Goal: Navigation & Orientation: Find specific page/section

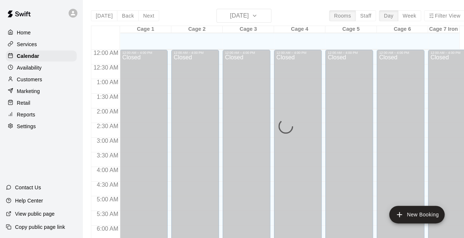
scroll to position [507, 0]
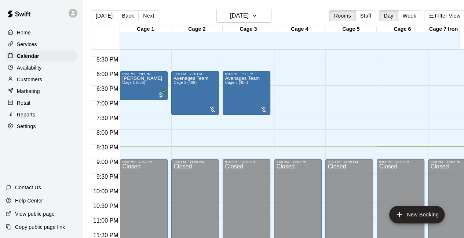
click at [30, 79] on p "Customers" at bounding box center [29, 79] width 25 height 7
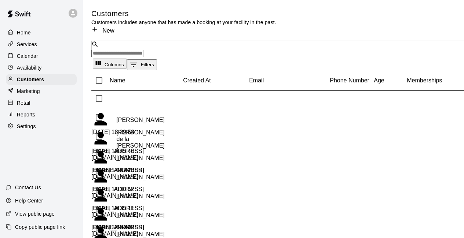
click at [31, 56] on p "Calendar" at bounding box center [27, 55] width 21 height 7
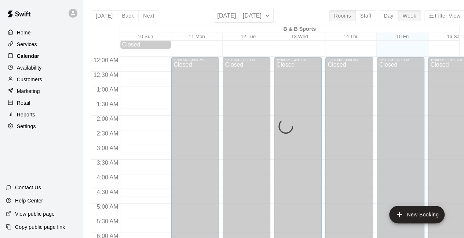
scroll to position [478, 0]
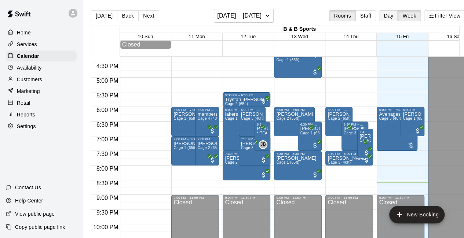
click at [392, 17] on button "Day" at bounding box center [388, 15] width 19 height 11
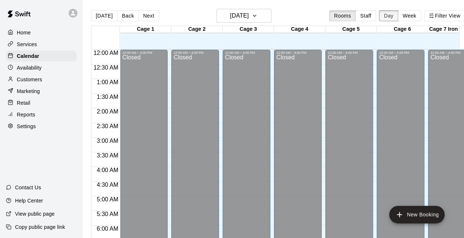
scroll to position [508, 0]
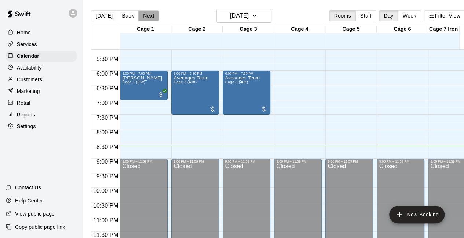
click at [148, 17] on button "Next" at bounding box center [148, 15] width 21 height 11
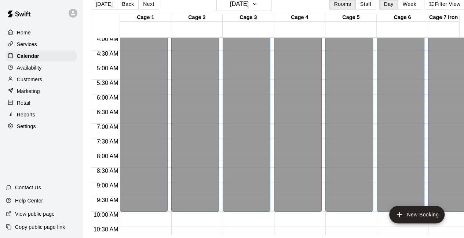
scroll to position [0, 0]
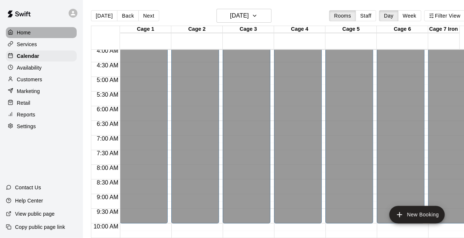
click at [29, 30] on p "Home" at bounding box center [24, 32] width 14 height 7
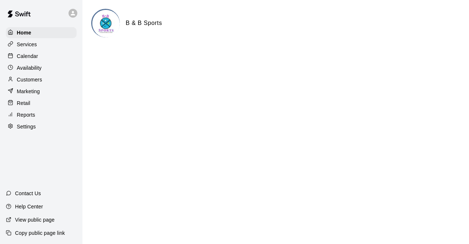
click at [37, 59] on p "Calendar" at bounding box center [27, 55] width 21 height 7
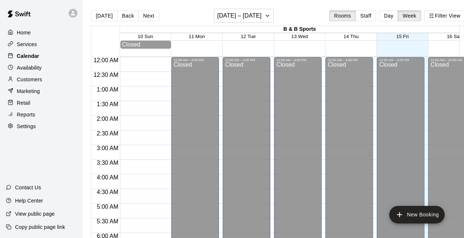
scroll to position [478, 0]
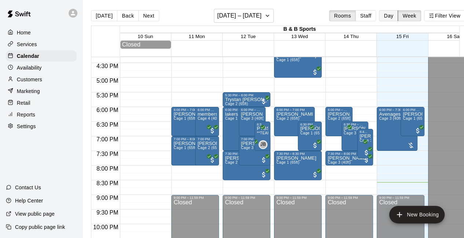
click at [391, 17] on button "Day" at bounding box center [388, 15] width 19 height 11
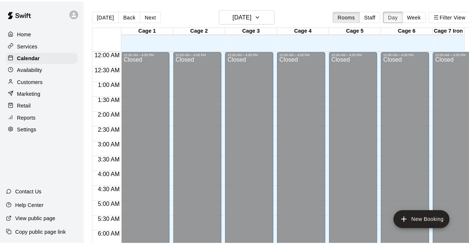
scroll to position [508, 0]
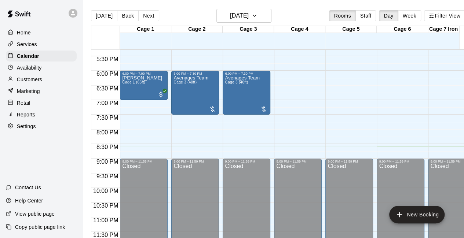
click at [25, 104] on p "Retail" at bounding box center [24, 102] width 14 height 7
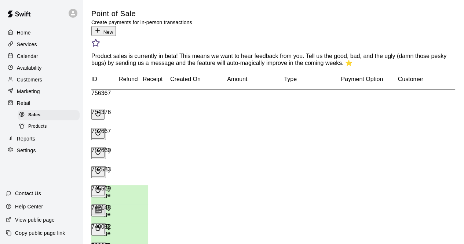
click at [116, 26] on button "New" at bounding box center [103, 31] width 25 height 10
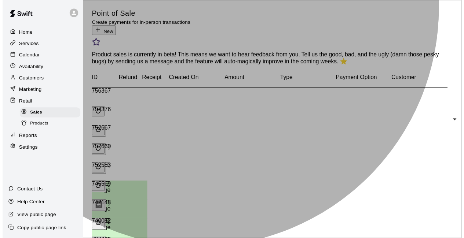
scroll to position [0, 0]
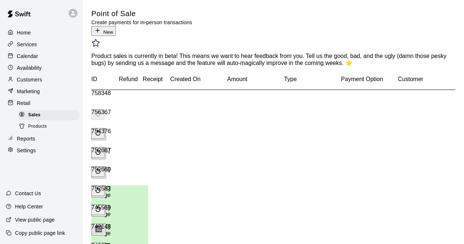
click at [44, 55] on div "Calendar" at bounding box center [41, 56] width 71 height 11
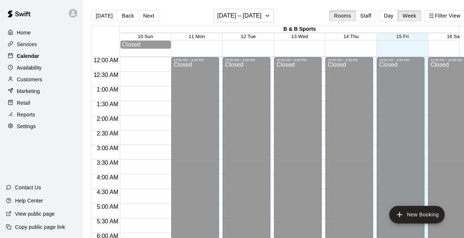
scroll to position [478, 0]
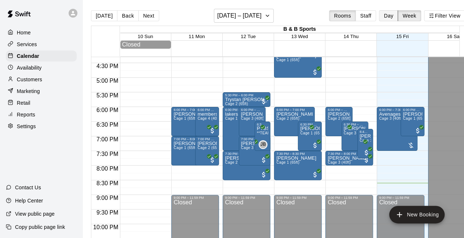
click at [395, 17] on button "Day" at bounding box center [388, 15] width 19 height 11
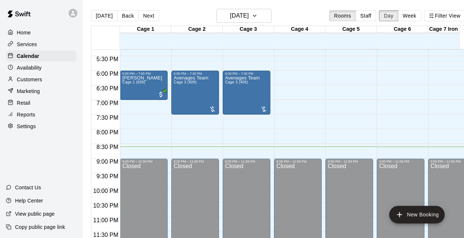
scroll to position [17, 0]
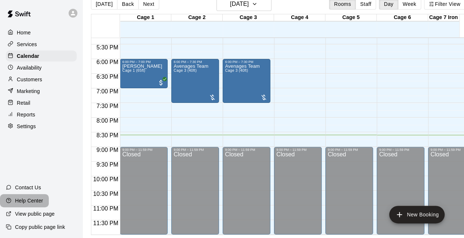
click at [26, 201] on p "Help Center" at bounding box center [29, 200] width 28 height 7
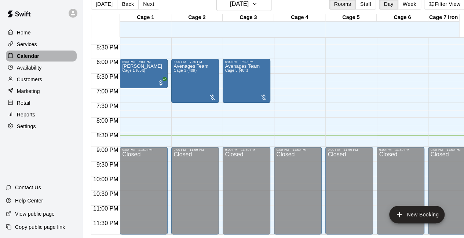
click at [40, 57] on div "Calendar" at bounding box center [41, 56] width 71 height 11
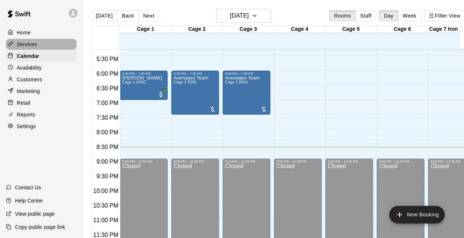
click at [41, 48] on div "Services" at bounding box center [41, 44] width 71 height 11
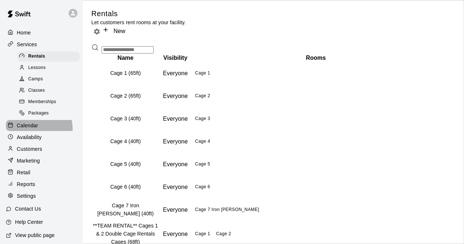
click at [37, 129] on p "Calendar" at bounding box center [27, 125] width 21 height 7
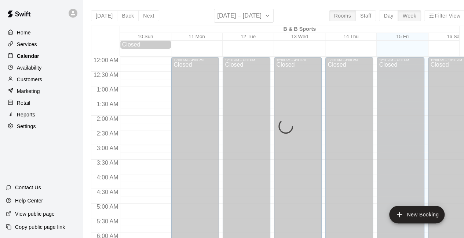
scroll to position [478, 0]
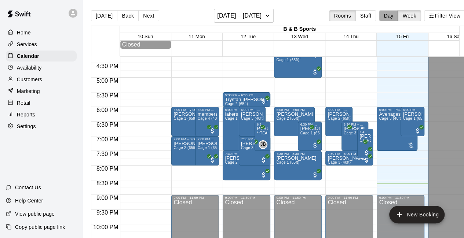
click at [393, 17] on button "Day" at bounding box center [388, 15] width 19 height 11
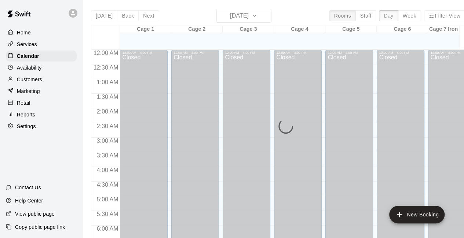
scroll to position [508, 0]
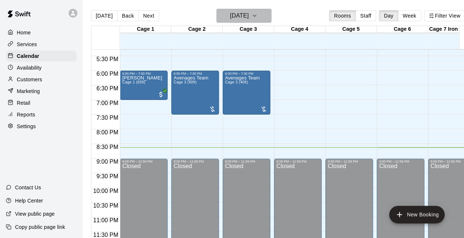
click at [257, 18] on icon "button" at bounding box center [255, 15] width 6 height 9
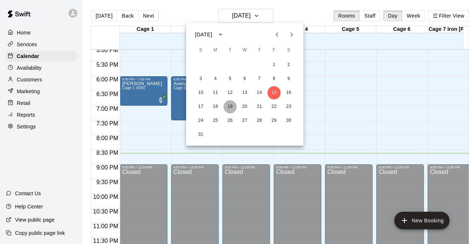
click at [229, 107] on button "19" at bounding box center [230, 106] width 13 height 13
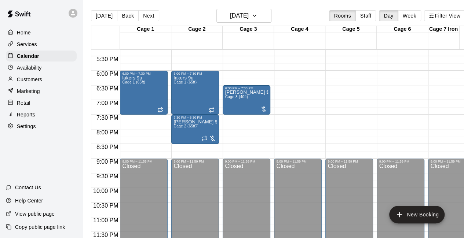
click at [229, 107] on div "[PERSON_NAME] $20 due (needs long cage for pitching) Cage 3 (40ft)" at bounding box center [246, 209] width 43 height 238
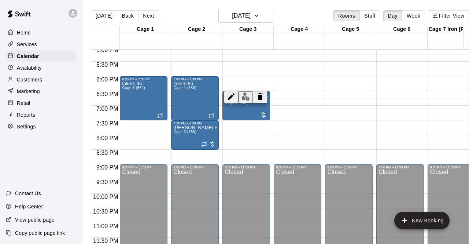
click at [124, 17] on div at bounding box center [234, 122] width 469 height 244
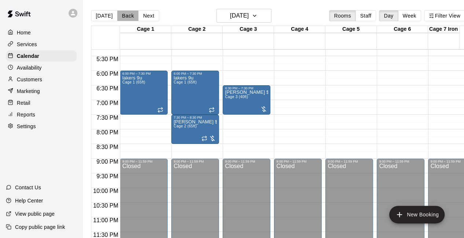
click at [124, 17] on button "Back" at bounding box center [128, 15] width 22 height 11
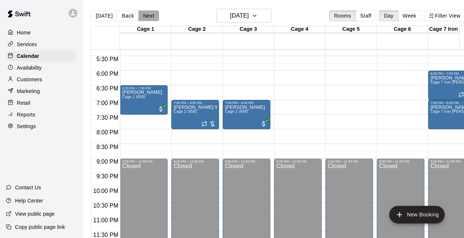
click at [146, 17] on button "Next" at bounding box center [148, 15] width 21 height 11
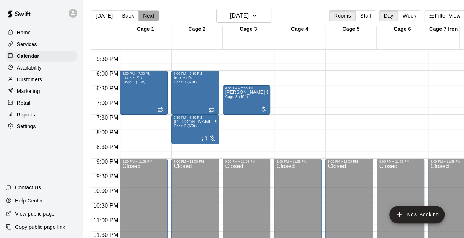
click at [146, 17] on button "Next" at bounding box center [148, 15] width 21 height 11
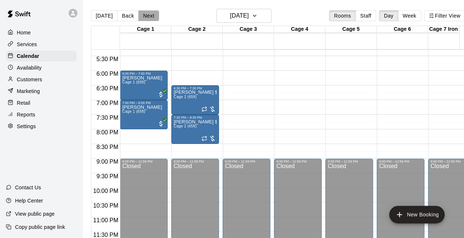
click at [146, 17] on button "Next" at bounding box center [148, 15] width 21 height 11
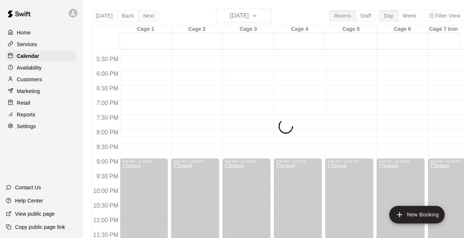
click at [146, 17] on div "[DATE] Back [DATE][DATE] Rooms Staff Day Week Filter View Cage 1 21 Thu Cage 2 …" at bounding box center [278, 128] width 374 height 238
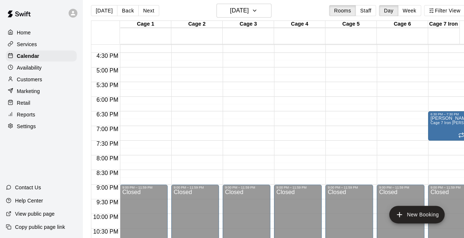
scroll to position [476, 0]
click at [145, 10] on button "Next" at bounding box center [148, 10] width 21 height 11
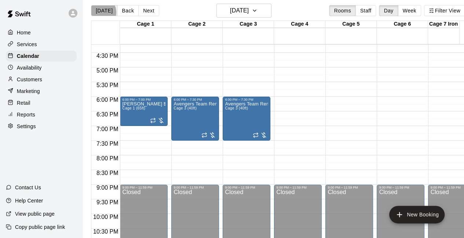
click at [98, 12] on button "[DATE]" at bounding box center [104, 10] width 26 height 11
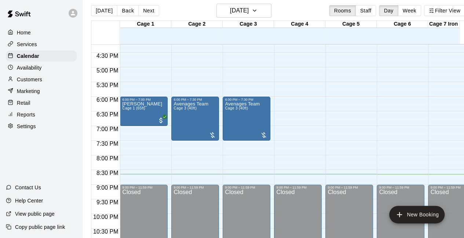
click at [19, 78] on p "Customers" at bounding box center [29, 79] width 25 height 7
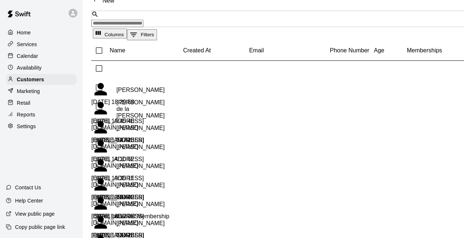
scroll to position [31, 0]
